Goal: Information Seeking & Learning: Learn about a topic

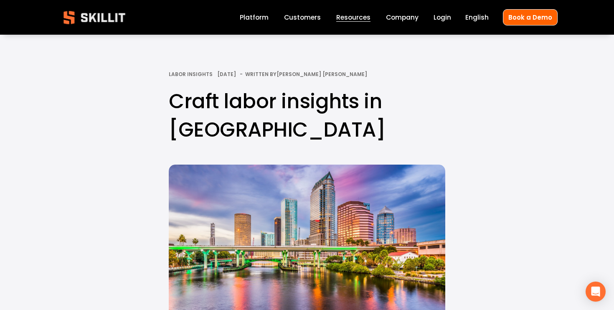
click at [310, 82] on div "Craft labor insights in [GEOGRAPHIC_DATA] Labor Insights [DATE] Written By [PER…" at bounding box center [307, 107] width 277 height 72
click at [0, 0] on div "Blog Pricing Help Center Labor Insights" at bounding box center [0, 0] width 0 height 0
click at [0, 0] on span "Blog" at bounding box center [0, 0] width 0 height 0
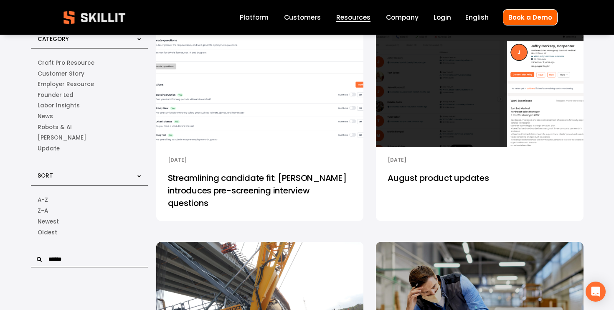
scroll to position [42, 0]
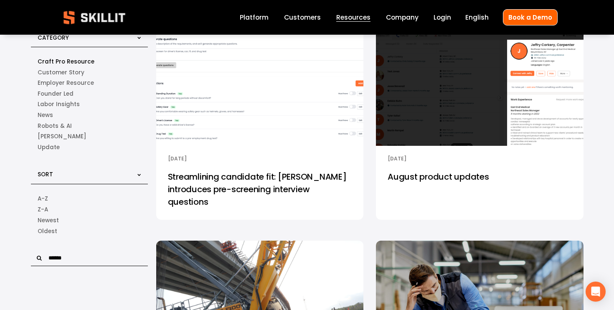
click at [76, 63] on link "Craft Pro Resource" at bounding box center [90, 61] width 104 height 11
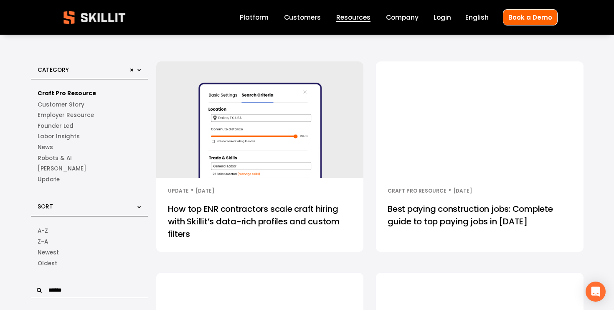
scroll to position [13, 0]
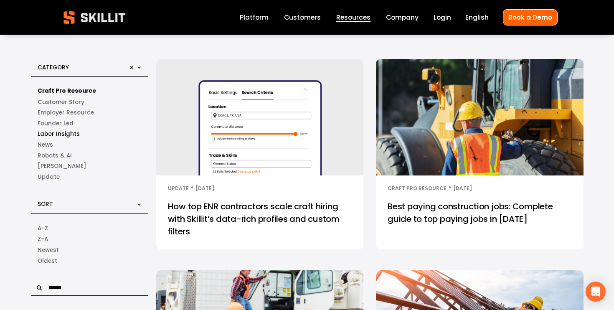
click at [66, 135] on link "Labor Insights" at bounding box center [90, 134] width 104 height 11
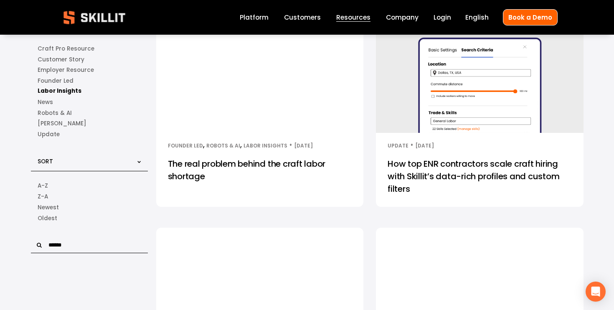
scroll to position [7, 0]
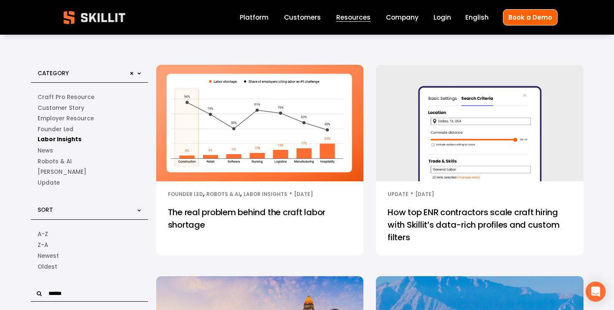
click at [71, 140] on link "Labor Insights" at bounding box center [90, 139] width 104 height 11
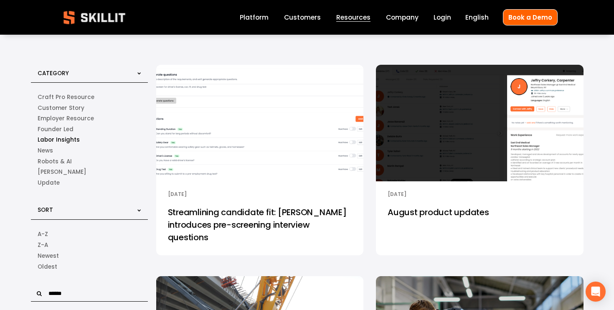
click at [63, 140] on link "Labor Insights" at bounding box center [90, 139] width 104 height 11
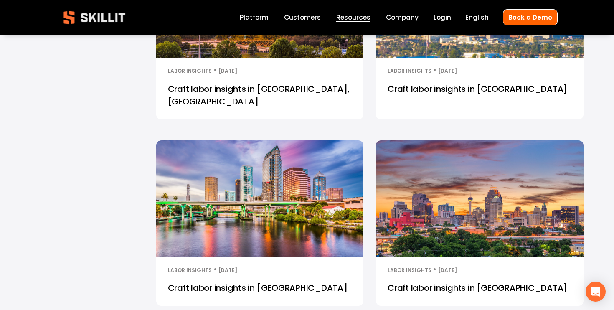
scroll to position [317, 0]
